Goal: Information Seeking & Learning: Learn about a topic

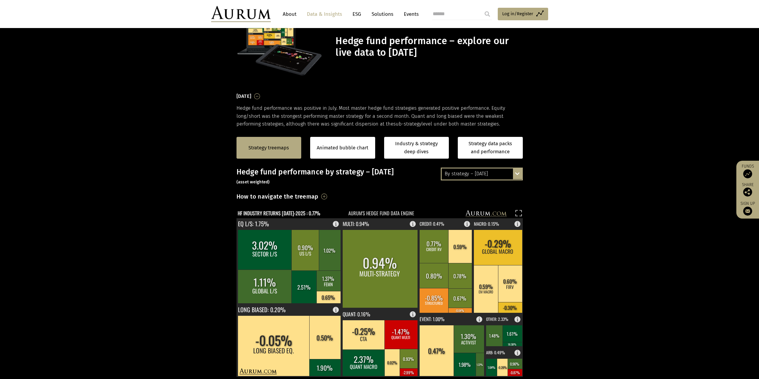
scroll to position [89, 0]
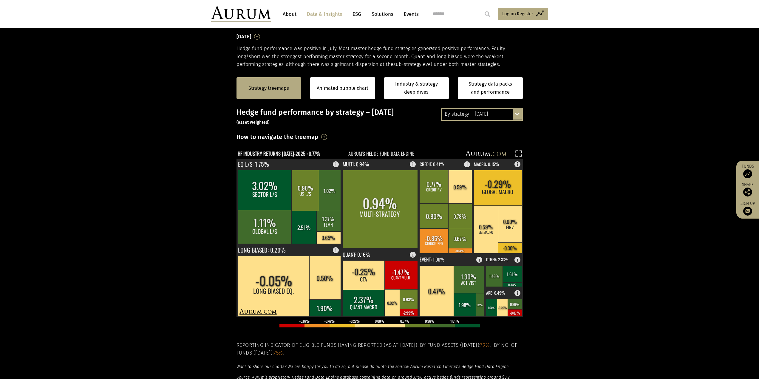
click at [82, 285] on section "Strategy treemaps Animated bubble chart Industry & strategy deep dives Strategy…" at bounding box center [379, 254] width 759 height 373
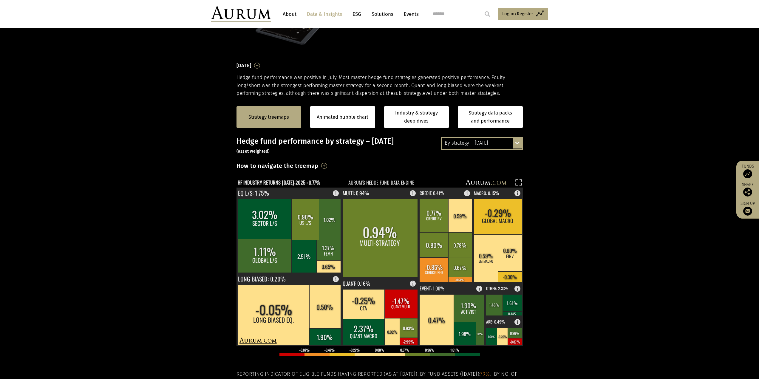
scroll to position [60, 0]
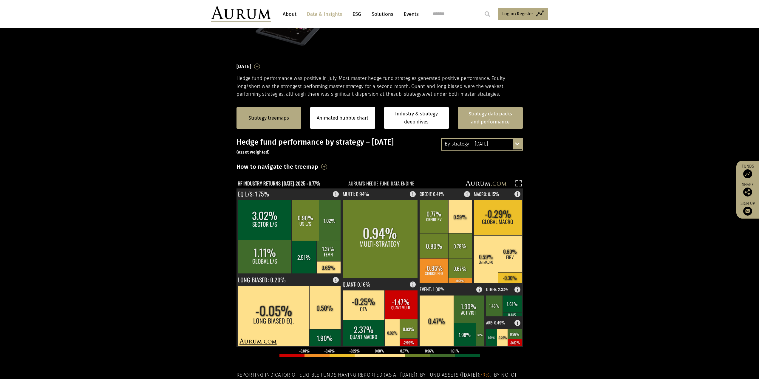
click at [484, 120] on link "Strategy data packs and performance" at bounding box center [490, 118] width 65 height 22
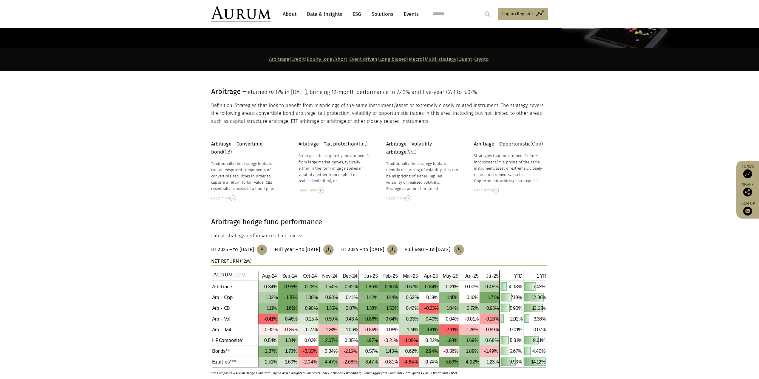
scroll to position [60, 0]
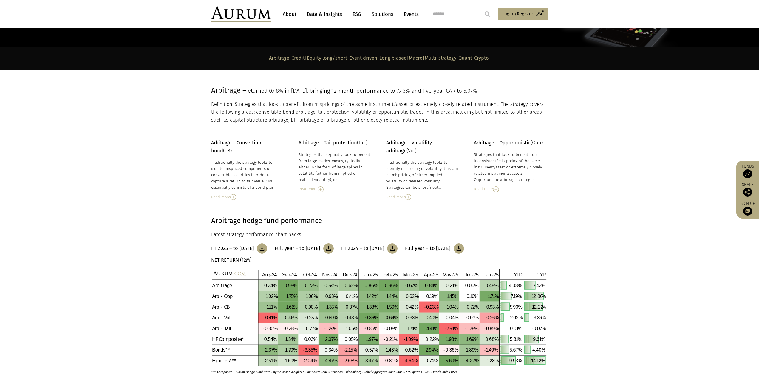
click at [50, 212] on section "Arbitrage hedge fund performance Latest strategy performance chart packs: H1 20…" at bounding box center [379, 294] width 759 height 188
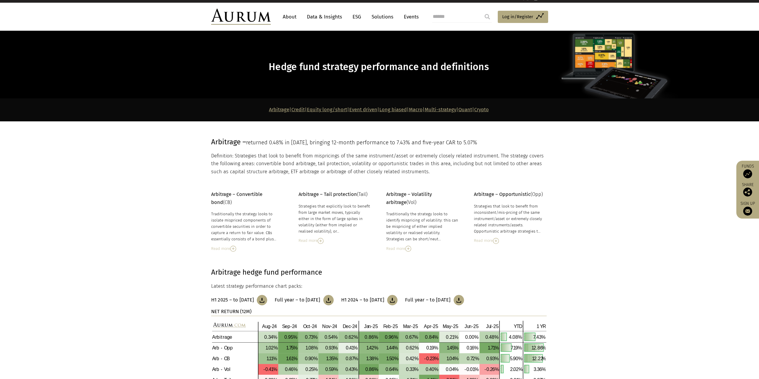
scroll to position [0, 0]
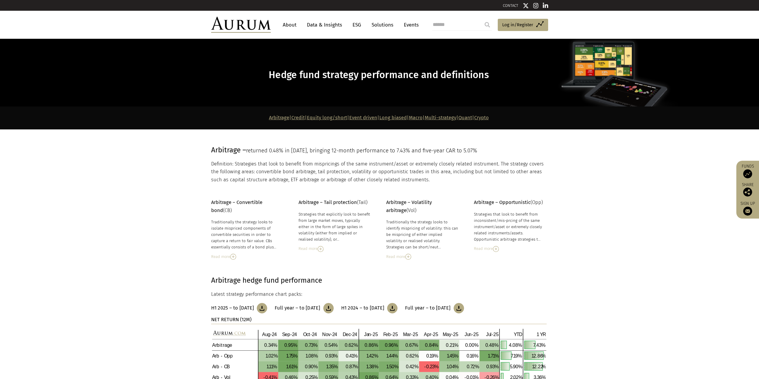
click at [456, 118] on link "Multi-strategy" at bounding box center [441, 118] width 32 height 6
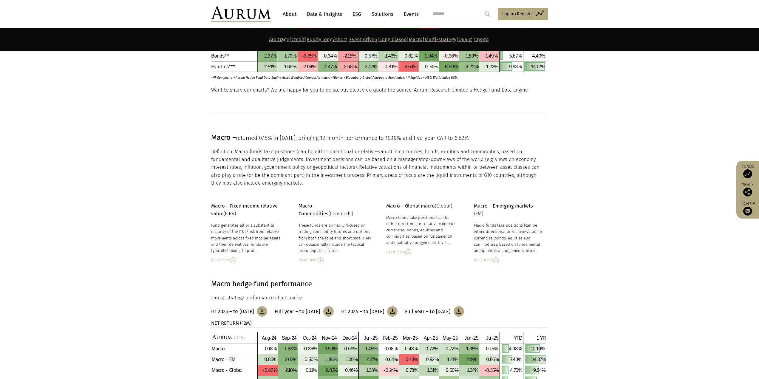
scroll to position [1911, 0]
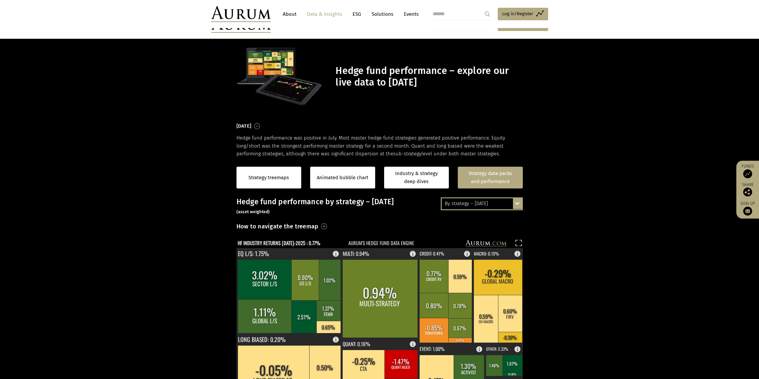
scroll to position [60, 0]
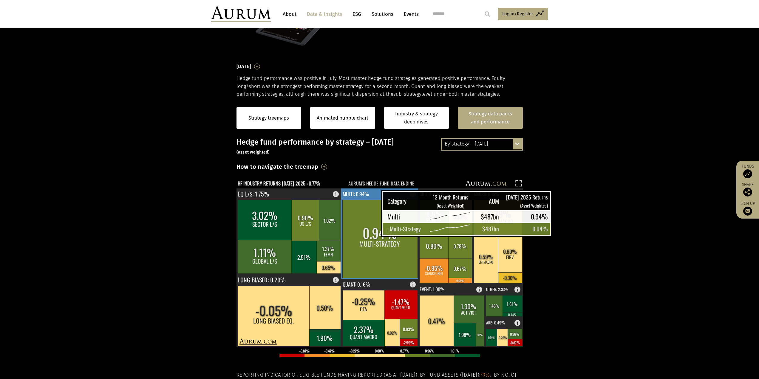
click at [366, 225] on rect at bounding box center [379, 239] width 75 height 78
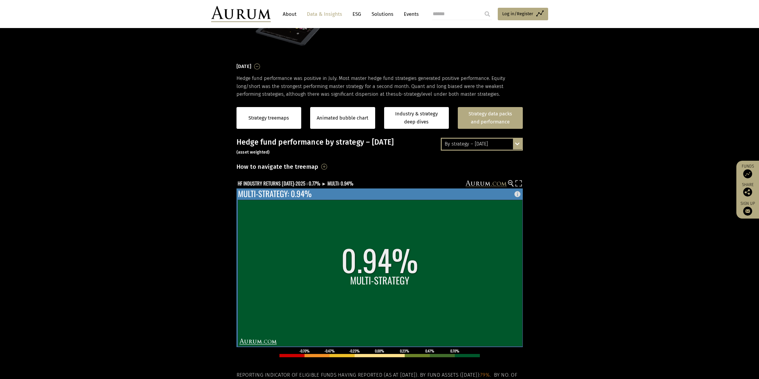
click at [322, 249] on rect at bounding box center [380, 273] width 285 height 146
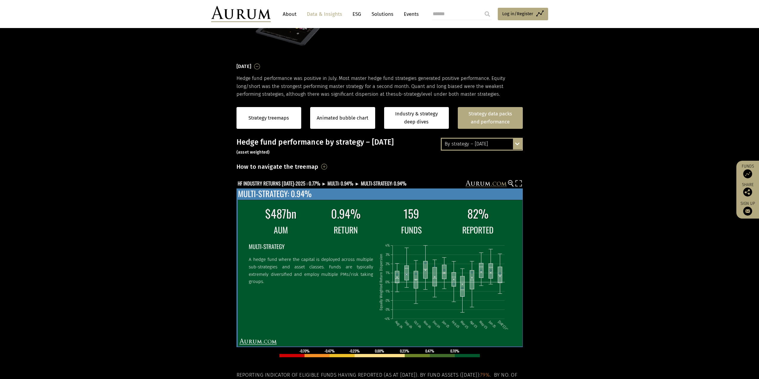
drag, startPoint x: 340, startPoint y: 274, endPoint x: 361, endPoint y: 274, distance: 21.8
click at [361, 274] on p "A hedge fund where the capital is deployed across multiple sub-strategies and a…" at bounding box center [311, 271] width 124 height 30
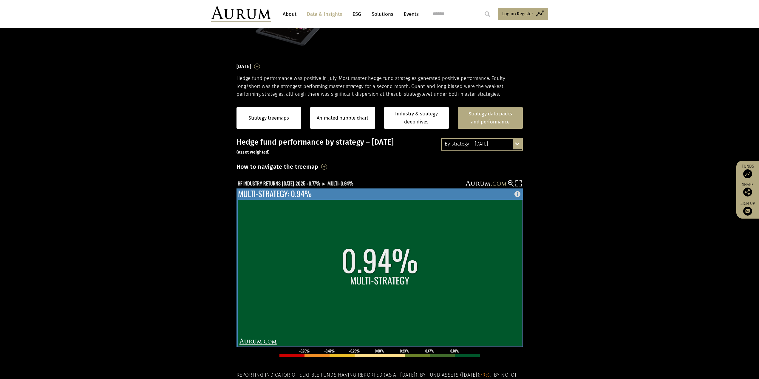
click at [337, 272] on rect at bounding box center [380, 273] width 285 height 146
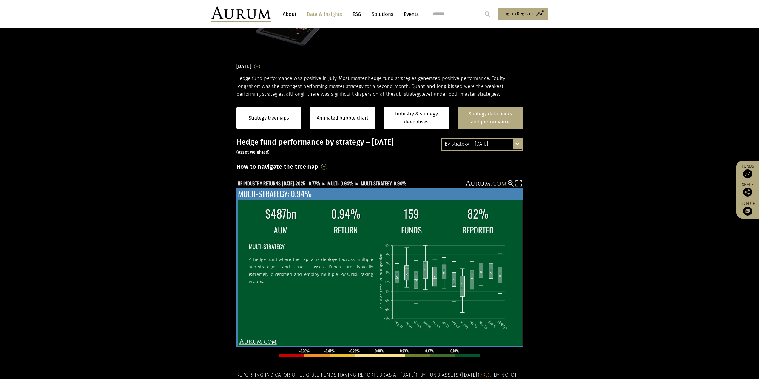
click at [286, 231] on td "AUM" at bounding box center [280, 229] width 64 height 13
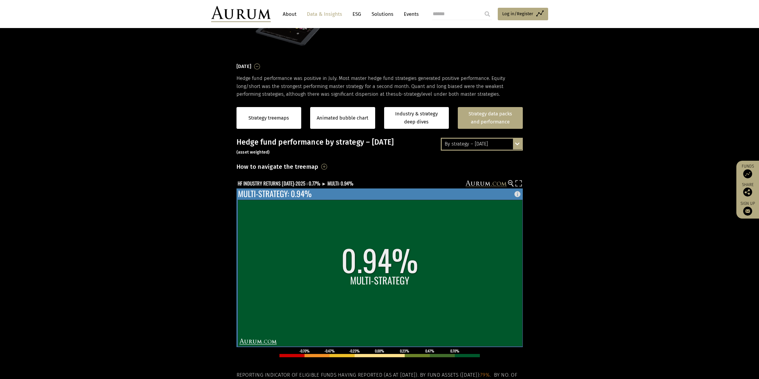
click at [287, 231] on rect at bounding box center [380, 273] width 285 height 146
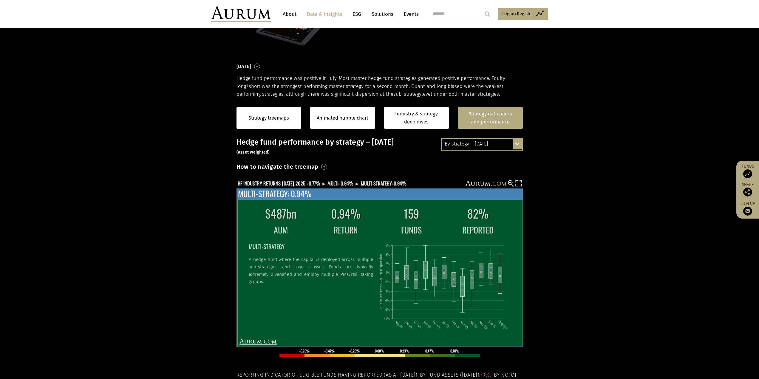
click at [293, 193] on text "MULTI-STRATEGY: 0.94%" at bounding box center [275, 194] width 74 height 12
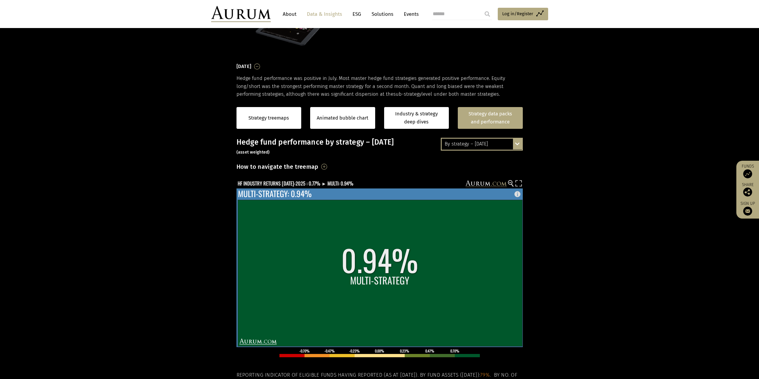
click at [292, 195] on text "MULTI-STRATEGY: 0.94%" at bounding box center [275, 194] width 74 height 12
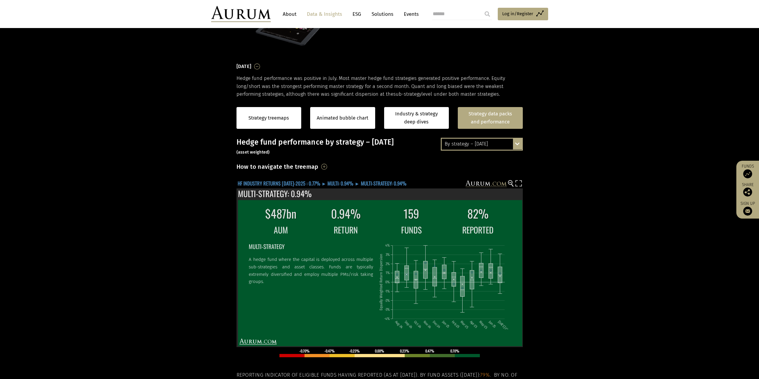
click at [280, 181] on text "HF INDUSTRY RETURNS JUL-2025 : 0.77% ► MULTI: 0.94% ► MULTI-STRATEGY: 0.94%" at bounding box center [322, 183] width 169 height 7
click at [280, 180] on text "HF INDUSTRY RETURNS JUL-2025 : 0.77% ► MULTI: 0.94%" at bounding box center [296, 183] width 116 height 7
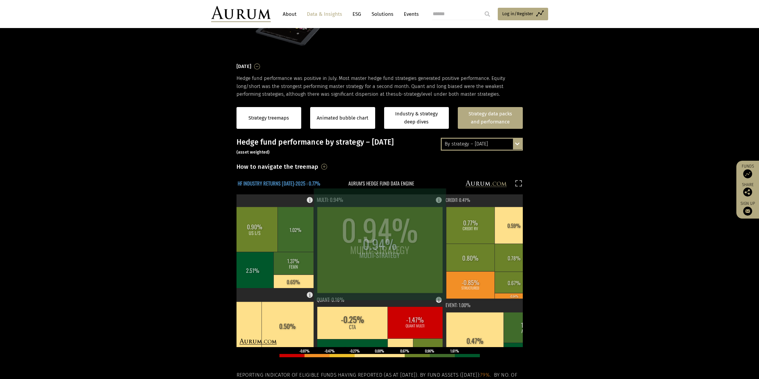
click at [280, 180] on text "HF INDUSTRY RETURNS JUL-2025 : 0.77%" at bounding box center [279, 183] width 83 height 7
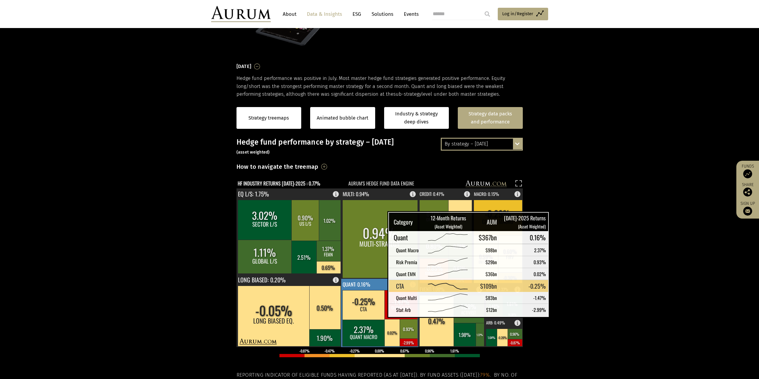
click at [372, 311] on rect at bounding box center [363, 305] width 43 height 30
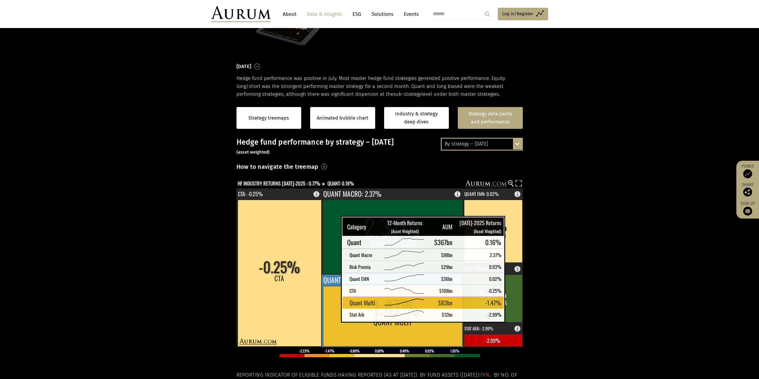
click at [326, 303] on rect at bounding box center [392, 316] width 139 height 60
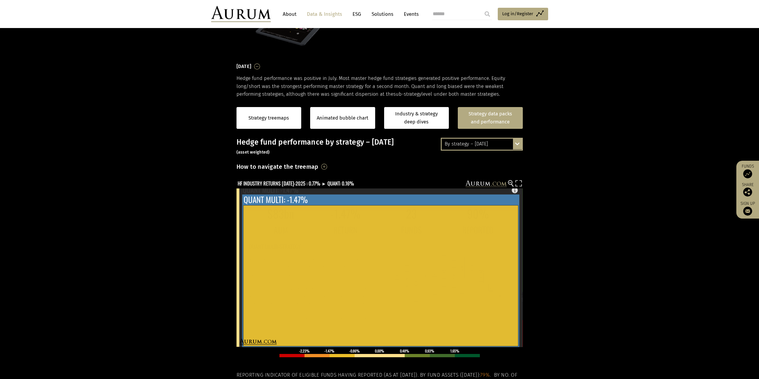
scroll to position [30, 0]
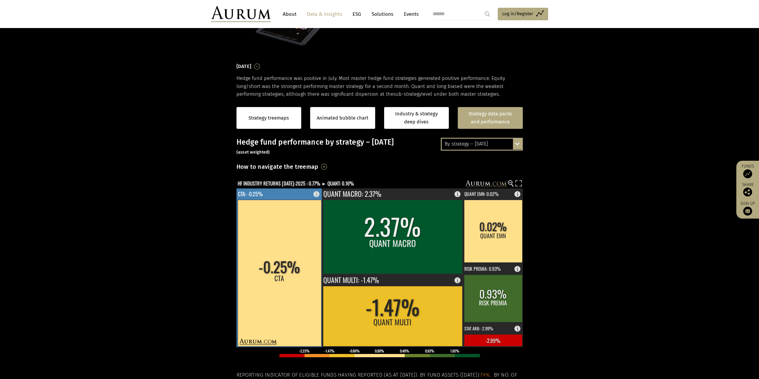
click at [262, 298] on rect at bounding box center [280, 273] width 84 height 146
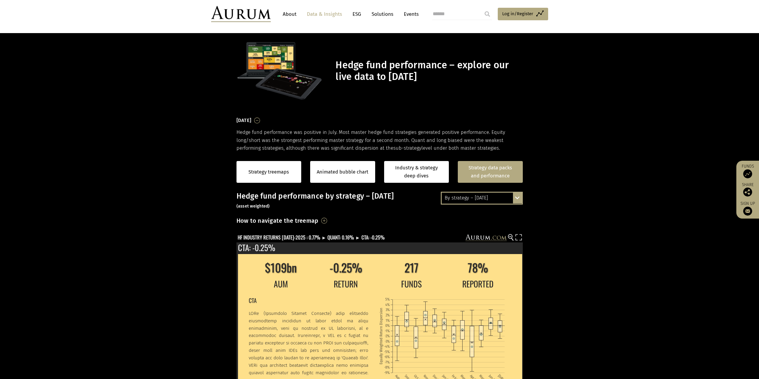
scroll to position [0, 0]
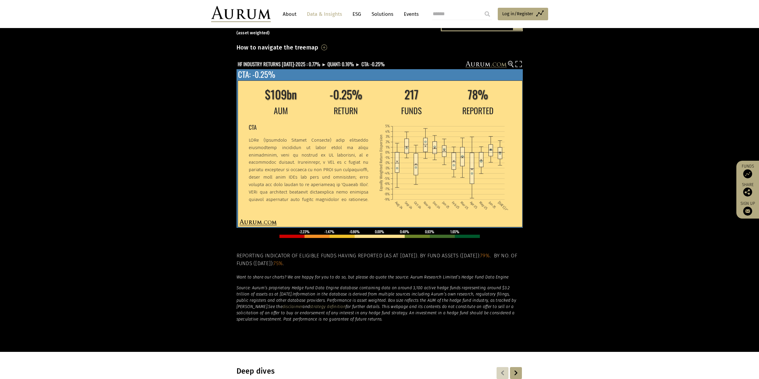
scroll to position [60, 0]
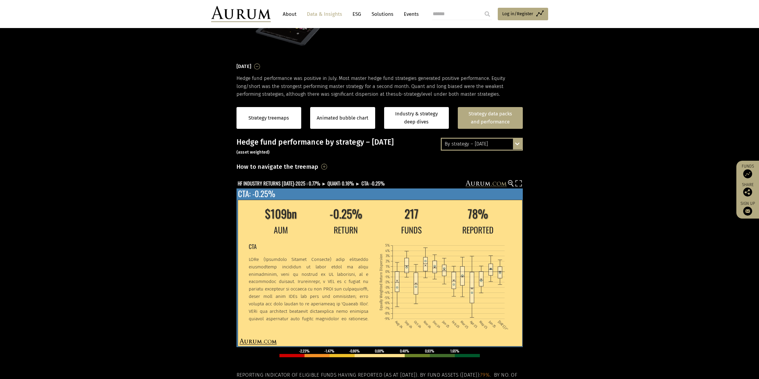
click at [299, 219] on td "$109bn" at bounding box center [280, 213] width 64 height 18
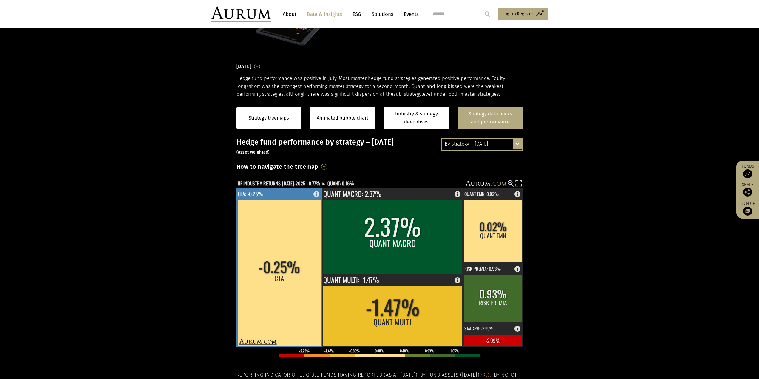
click at [277, 194] on rect at bounding box center [280, 267] width 86 height 159
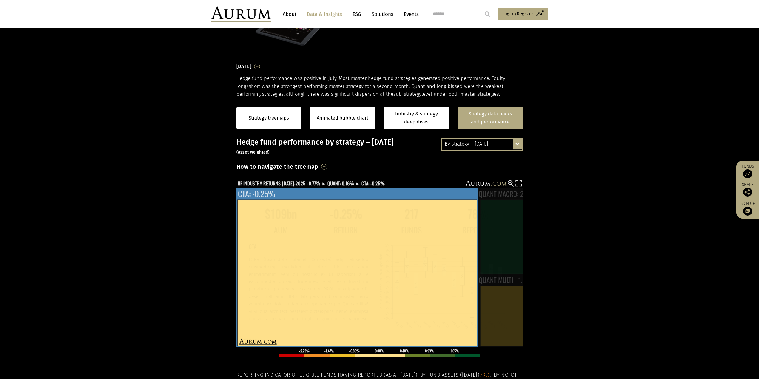
click at [277, 194] on div "$109bn -0.25% 217 78% AUM RETURN FUNDS REPORTED CTA Aug-24 Sep-24 Oct-24 Nov-24…" at bounding box center [380, 267] width 286 height 159
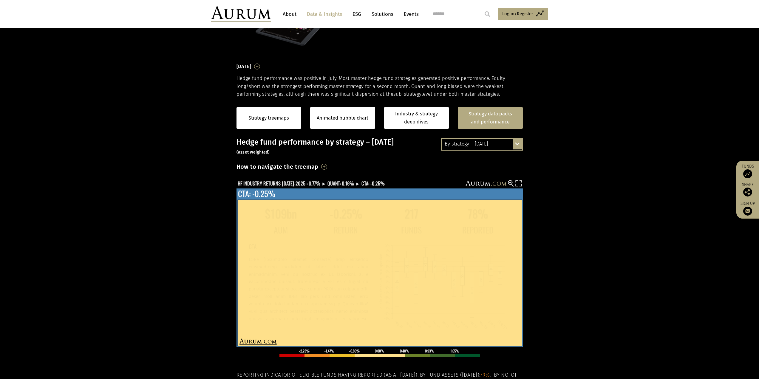
click at [277, 194] on div "$109bn -0.25% 217 78% AUM RETURN FUNDS REPORTED CTA Aug-24 Sep-24 Oct-24 Nov-24…" at bounding box center [380, 267] width 286 height 159
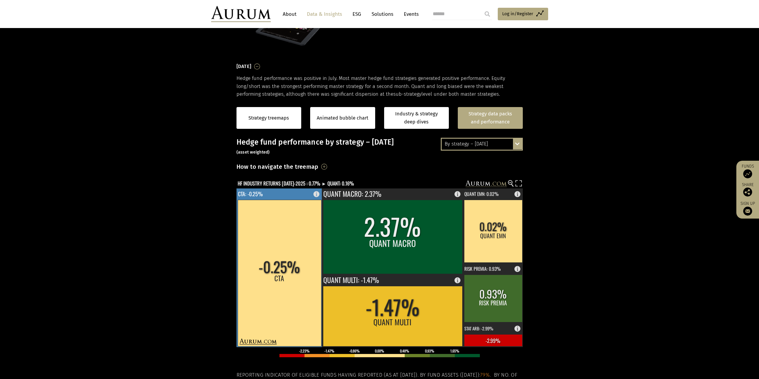
click at [277, 194] on rect at bounding box center [280, 267] width 86 height 159
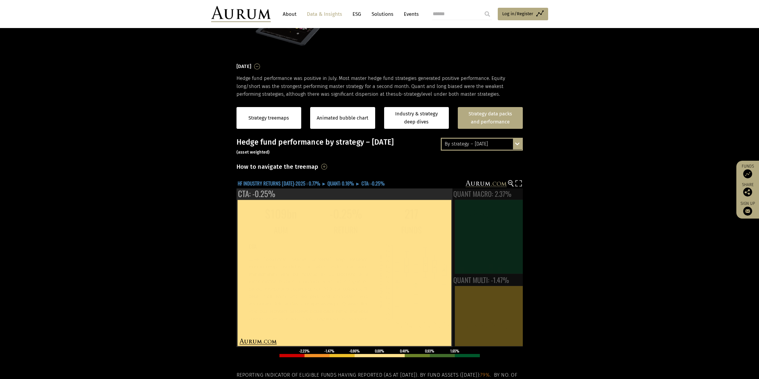
click at [279, 186] on text "HF INDUSTRY RETURNS JUL-2025 : 0.77% ► QUANT: 0.16% ► CTA: -0.25%" at bounding box center [311, 183] width 147 height 7
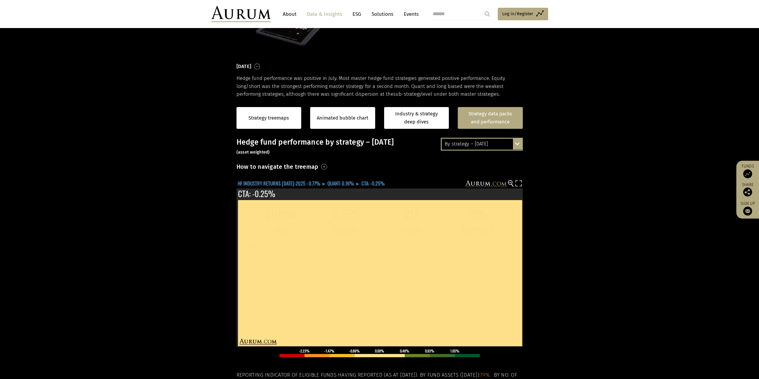
click at [279, 186] on text "HF INDUSTRY RETURNS JUL-2025 : 0.77% ► QUANT: 0.16% ► CTA: -0.25%" at bounding box center [311, 183] width 147 height 7
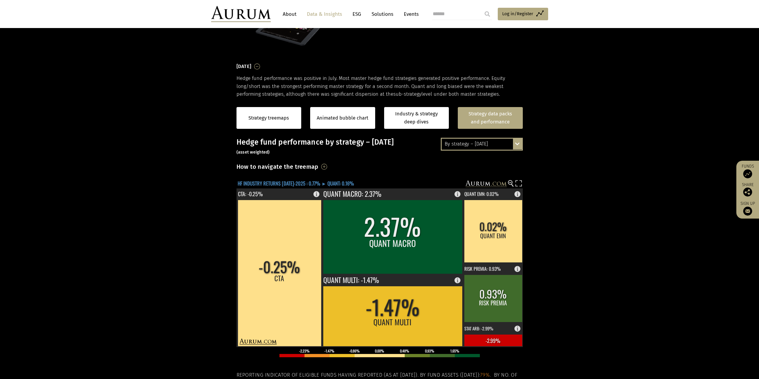
click at [248, 181] on text "HF INDUSTRY RETURNS JUL-2025 : 0.77% ► QUANT: 0.16%" at bounding box center [296, 183] width 116 height 7
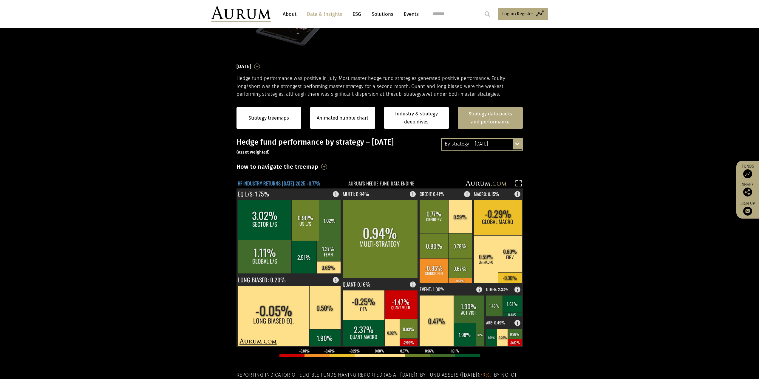
click at [248, 181] on text "HF INDUSTRY RETURNS JUL-2025 : 0.77%" at bounding box center [279, 183] width 83 height 7
click at [387, 185] on rect at bounding box center [376, 184] width 278 height 8
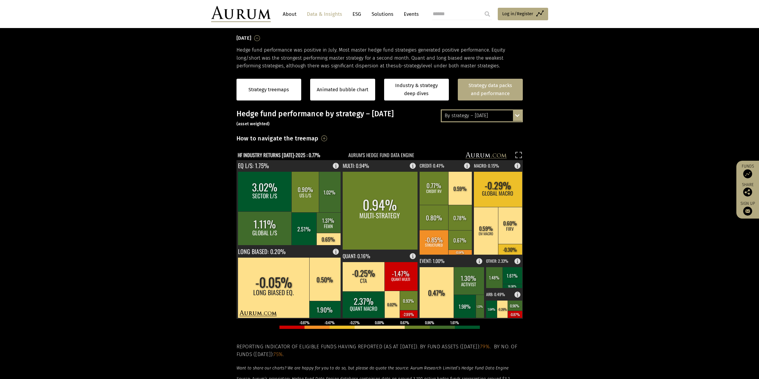
scroll to position [89, 0]
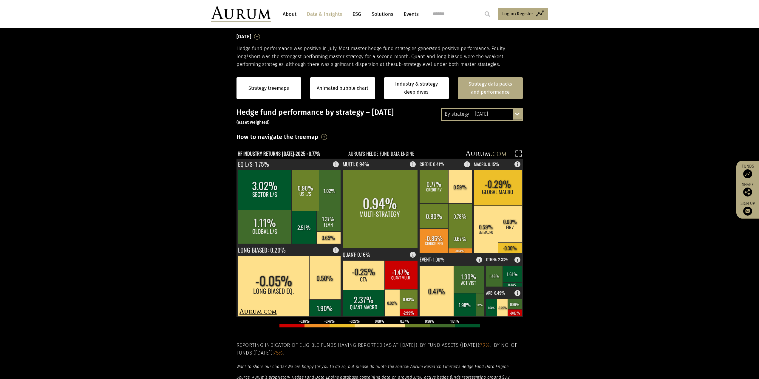
click at [514, 113] on div "By strategy – July 2025 By strategy – July 2025 By strategy – year to date 2016…" at bounding box center [482, 114] width 82 height 13
click at [494, 130] on div "By strategy – July 2025" at bounding box center [482, 125] width 80 height 11
click at [500, 114] on div "By strategy – July 2025" at bounding box center [482, 114] width 80 height 11
click at [495, 134] on div "By strategy – year to date" at bounding box center [482, 136] width 80 height 11
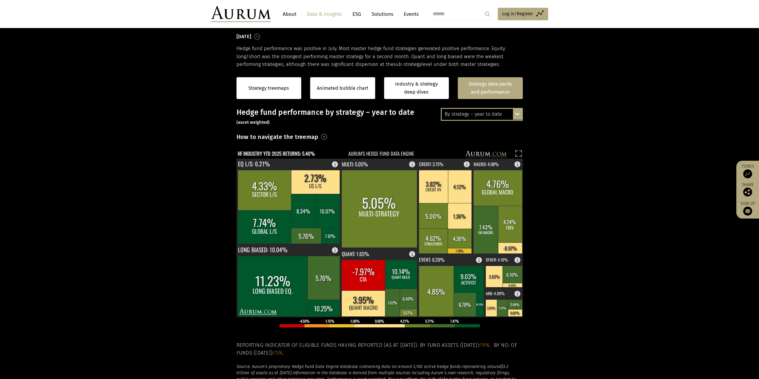
click at [608, 172] on section "Strategy treemaps Animated bubble chart Industry & strategy deep dives Strategy…" at bounding box center [379, 254] width 759 height 373
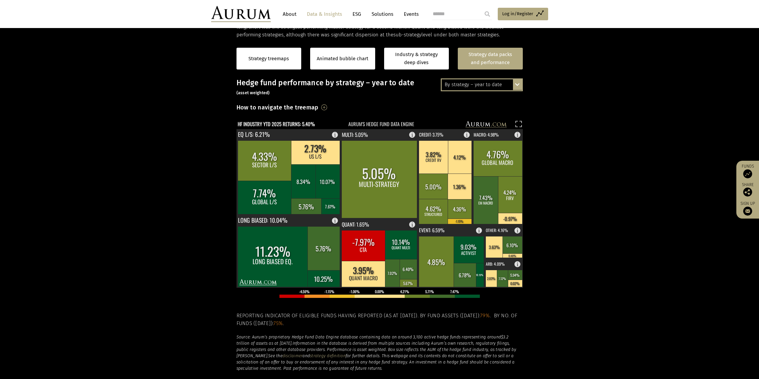
scroll to position [119, 0]
click at [378, 228] on rect at bounding box center [379, 253] width 78 height 69
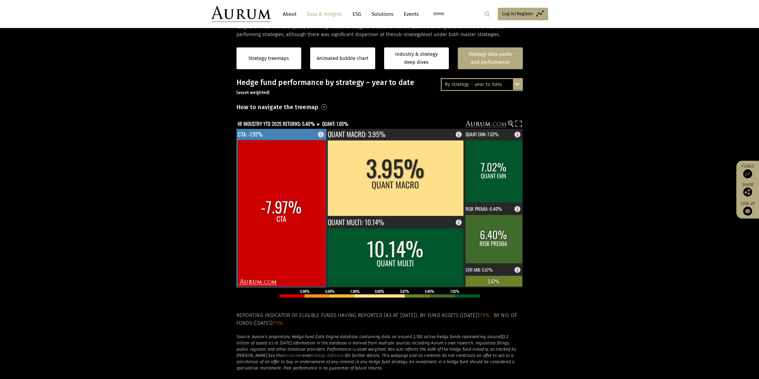
click at [308, 195] on rect at bounding box center [282, 213] width 88 height 146
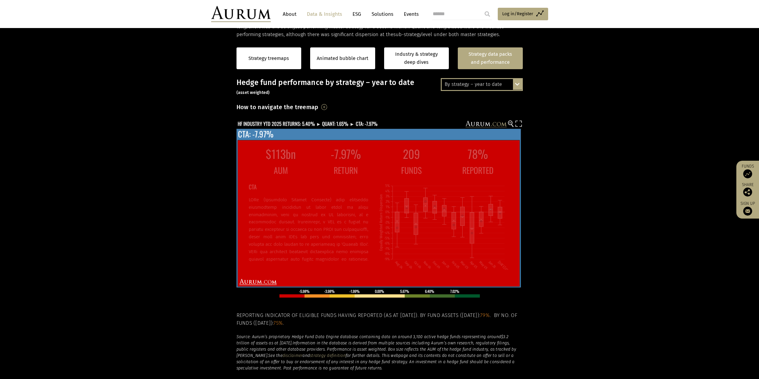
click at [308, 195] on div "CTA" at bounding box center [311, 223] width 124 height 84
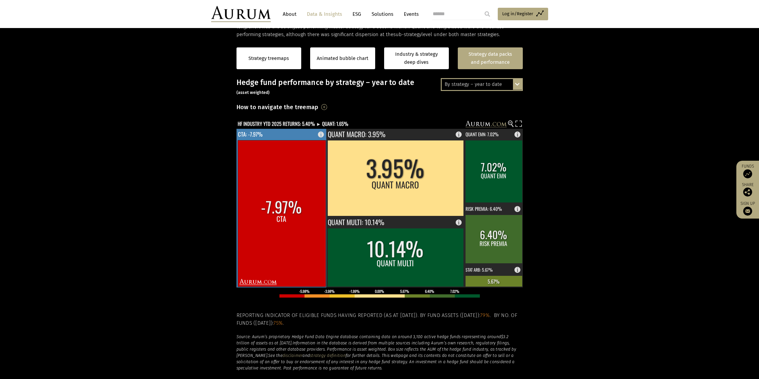
click at [319, 136] on rect at bounding box center [322, 133] width 7 height 8
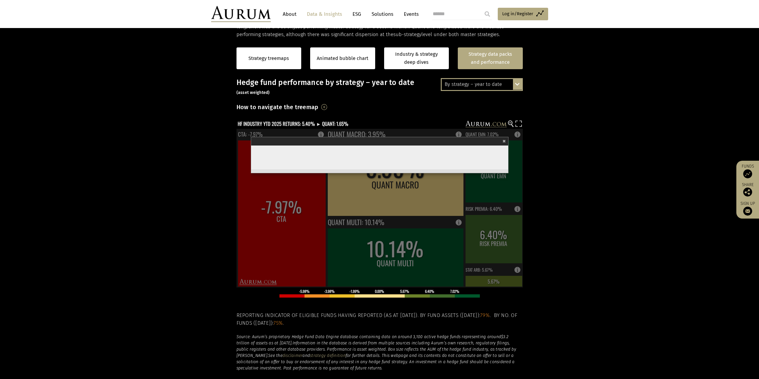
click at [319, 136] on rect at bounding box center [380, 208] width 286 height 159
click at [625, 136] on section "Strategy treemaps Animated bubble chart Industry & strategy deep dives Strategy…" at bounding box center [379, 224] width 759 height 373
click at [504, 142] on span "×" at bounding box center [504, 140] width 3 height 7
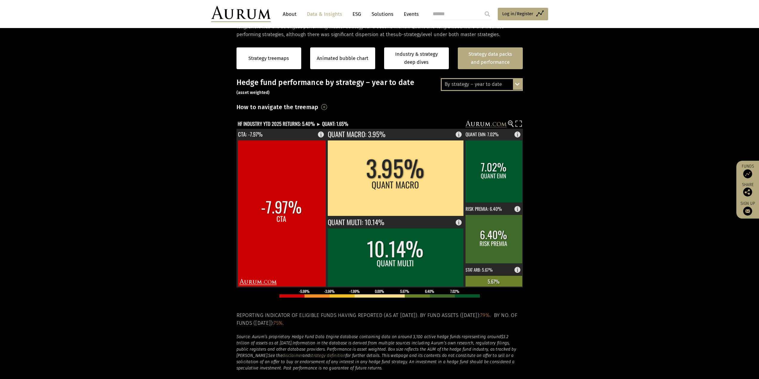
click at [175, 175] on section "Strategy treemaps Animated bubble chart Industry & strategy deep dives Strategy…" at bounding box center [379, 224] width 759 height 373
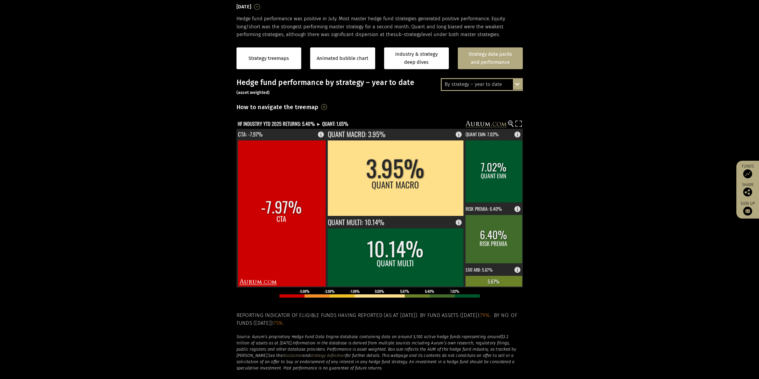
scroll to position [0, 0]
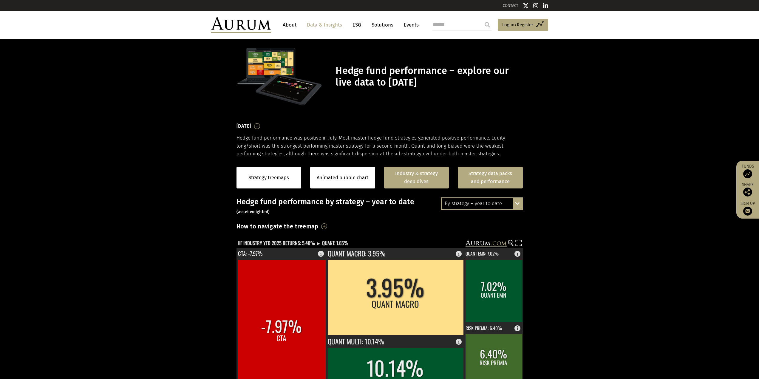
click at [427, 182] on link "Industry & strategy deep dives" at bounding box center [416, 178] width 65 height 22
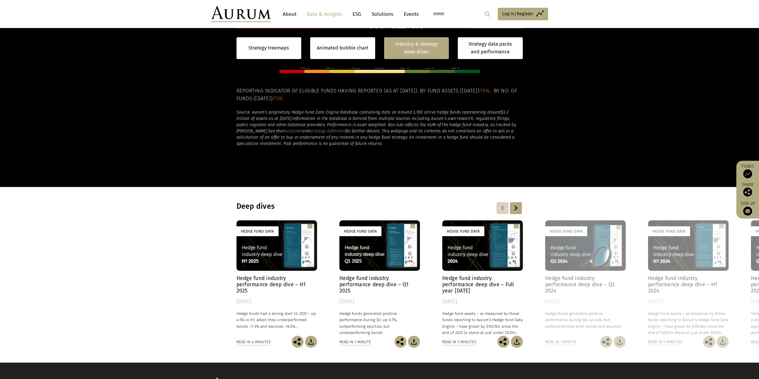
scroll to position [406, 0]
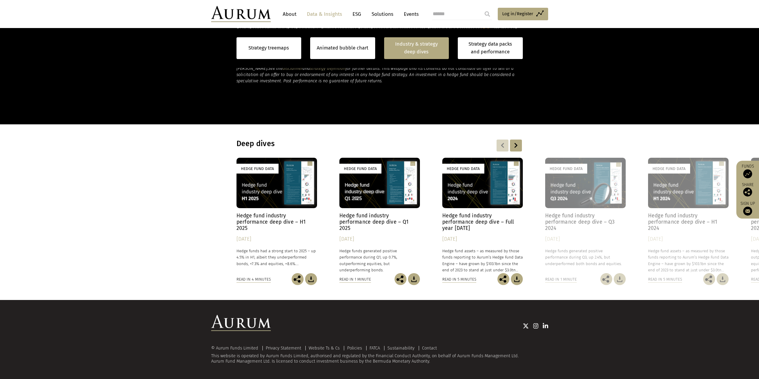
scroll to position [406, 0]
click at [273, 214] on h4 "Hedge fund industry performance deep dive – H1 2025" at bounding box center [277, 222] width 81 height 19
